Goal: Task Accomplishment & Management: Use online tool/utility

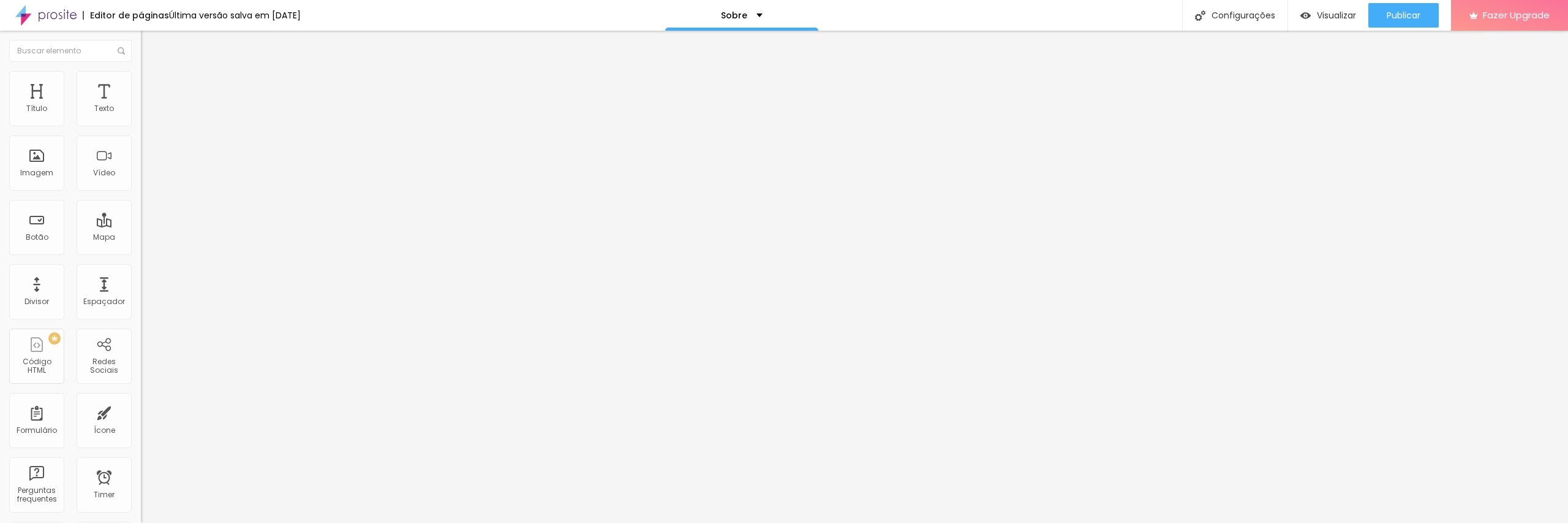
type input "17"
type input "16"
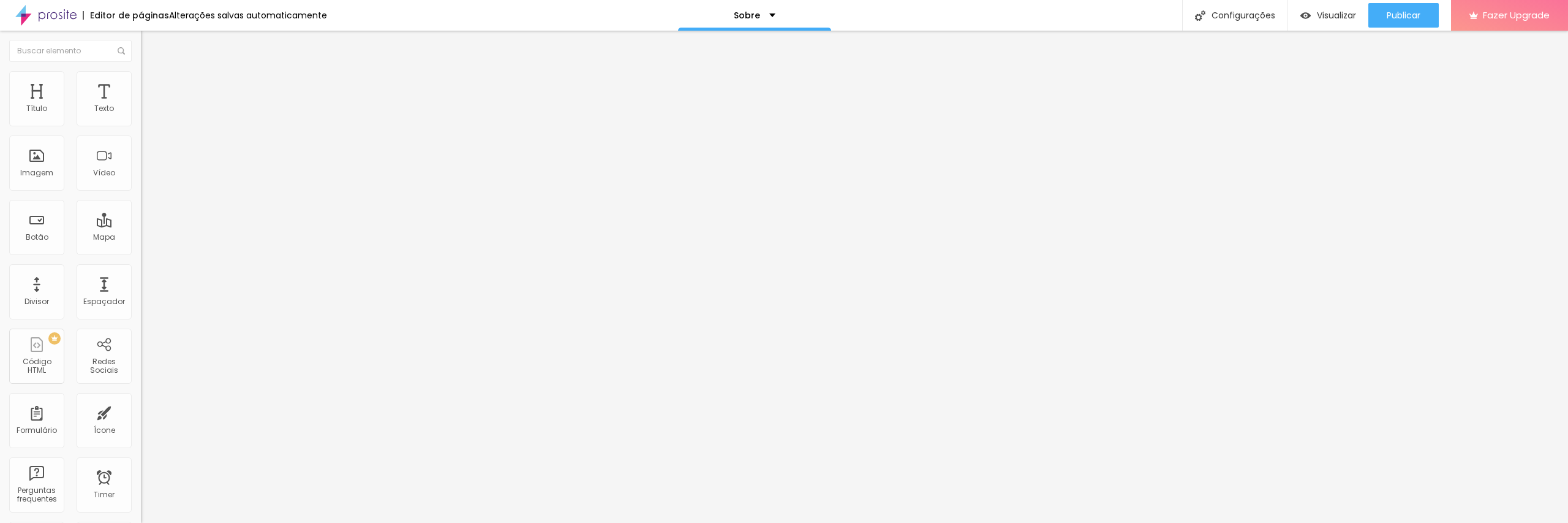
click at [141, 226] on input "range" at bounding box center [181, 230] width 79 height 10
type input "1"
type input "0"
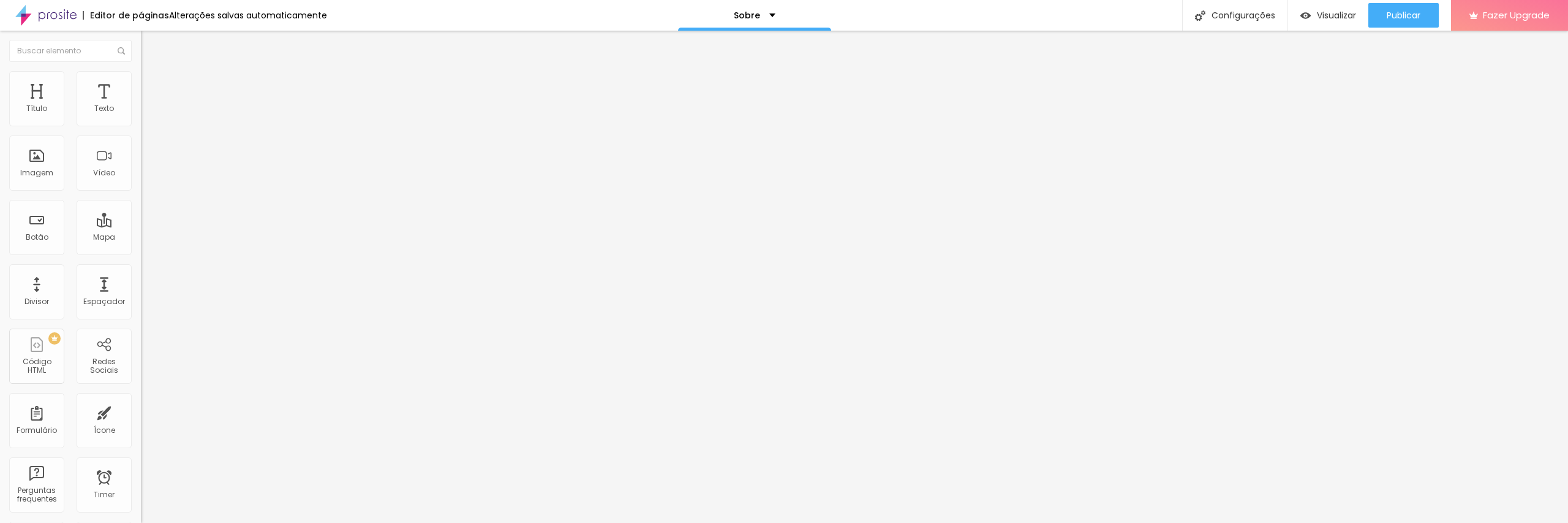
type input "1.5"
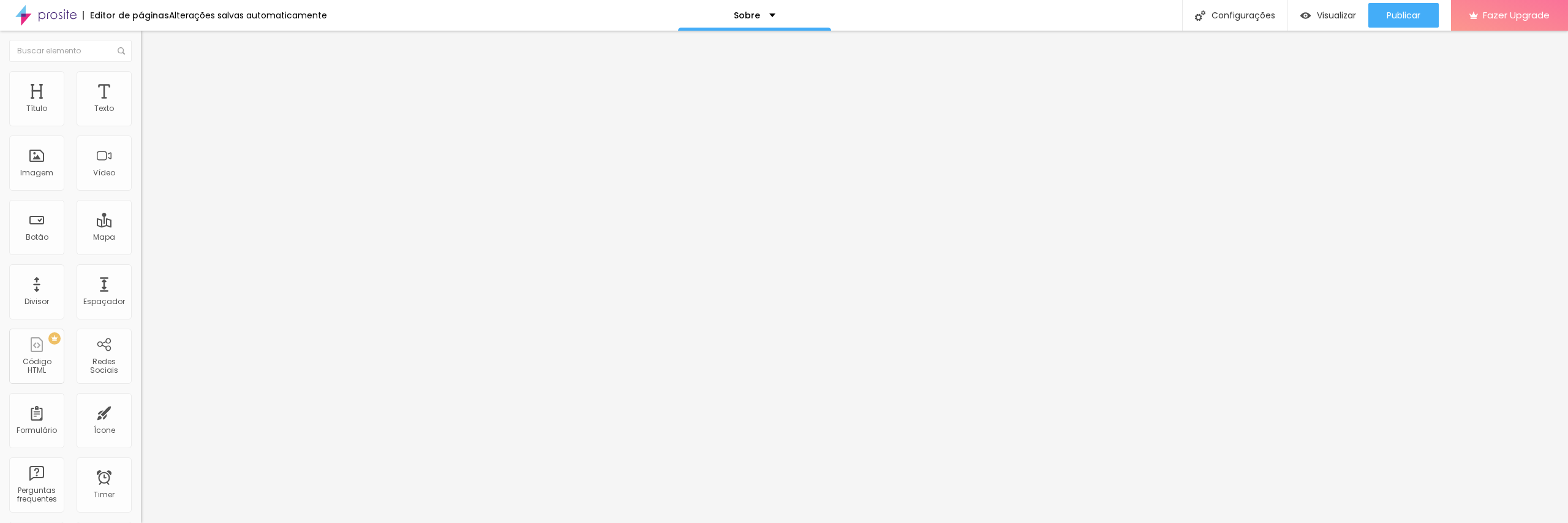
type input "0.1"
type input "0.2"
type input "0.1"
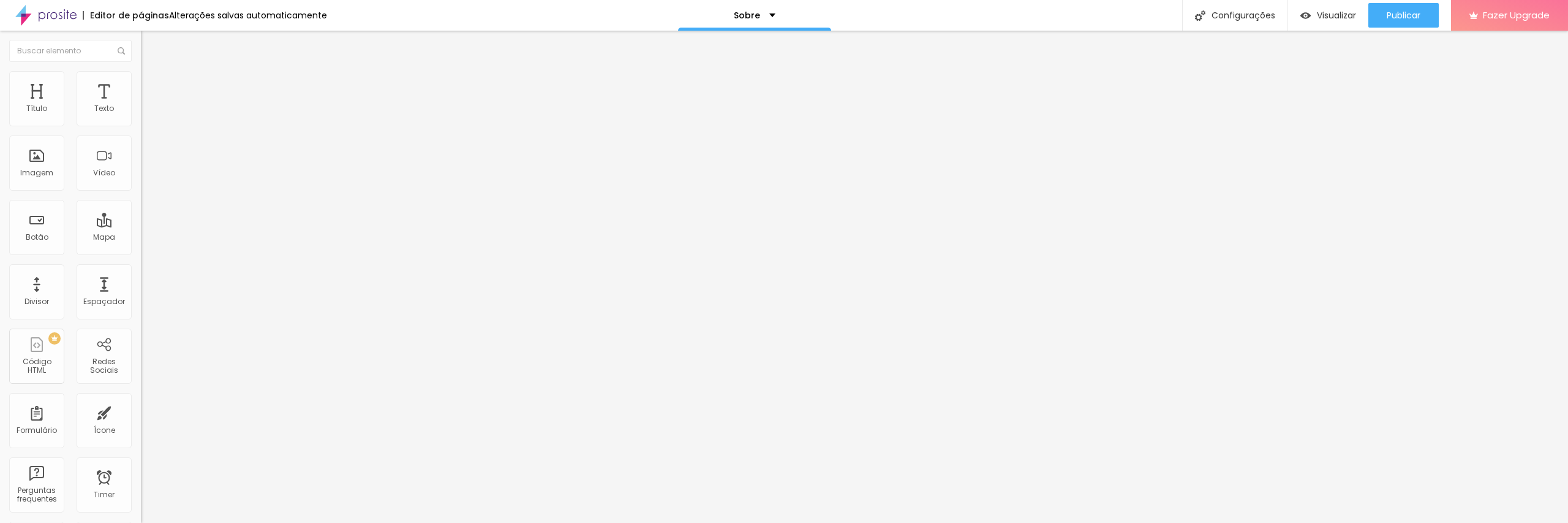
type input "0.1"
type input "0.2"
click at [141, 399] on input "range" at bounding box center [181, 404] width 79 height 10
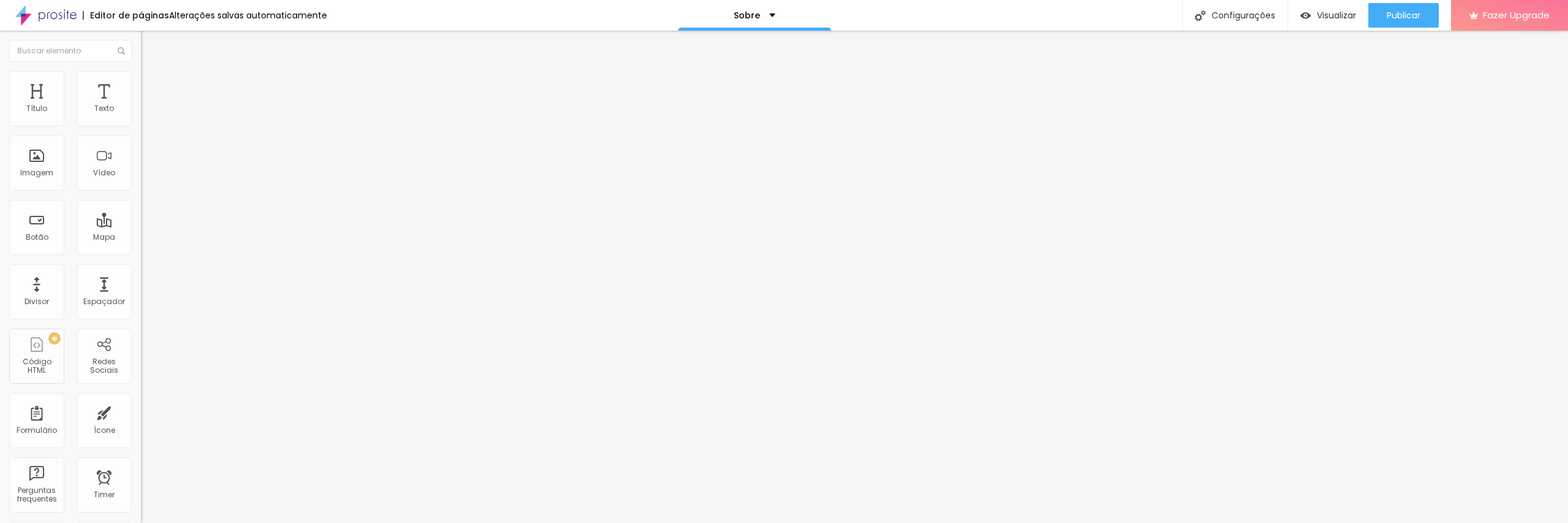
click at [152, 84] on span "Avançado" at bounding box center [172, 80] width 40 height 11
click at [152, 72] on span "Estilo" at bounding box center [161, 68] width 19 height 11
click at [1398, 27] on div "Publicar alterações Clique para publicar as ultimas alterações reaizadas Visual…" at bounding box center [1371, 68] width 135 height 82
click at [1398, 18] on span "Publicar" at bounding box center [1403, 15] width 33 height 10
click at [1322, 16] on span "Visualizar" at bounding box center [1325, 15] width 39 height 10
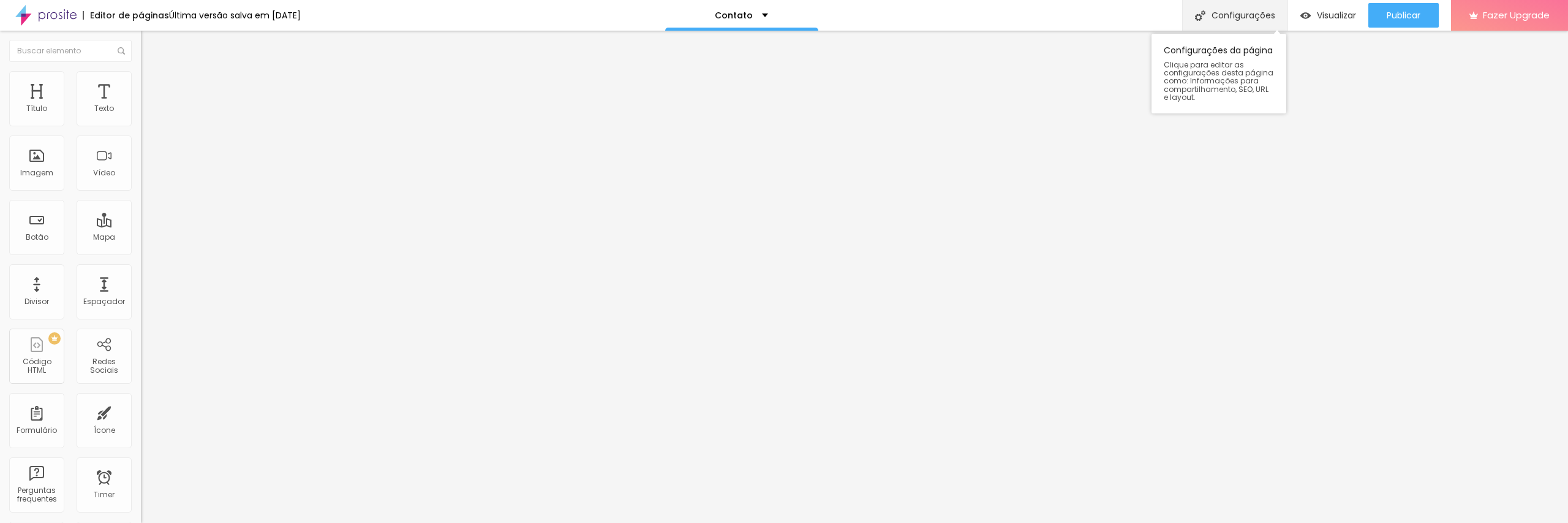
click at [1237, 11] on div "Configurações" at bounding box center [1235, 15] width 105 height 31
